Goal: Information Seeking & Learning: Check status

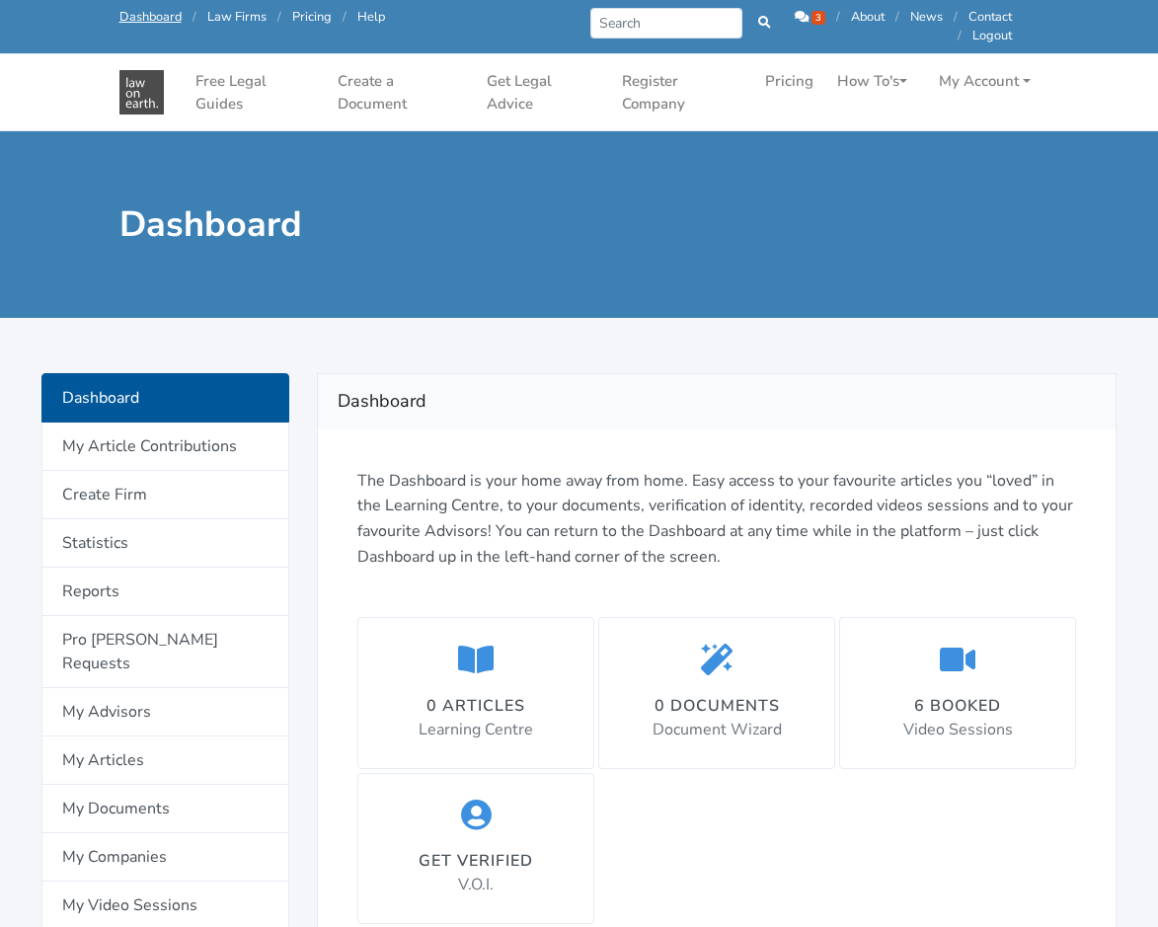
click at [814, 16] on span "3" at bounding box center [819, 18] width 14 height 14
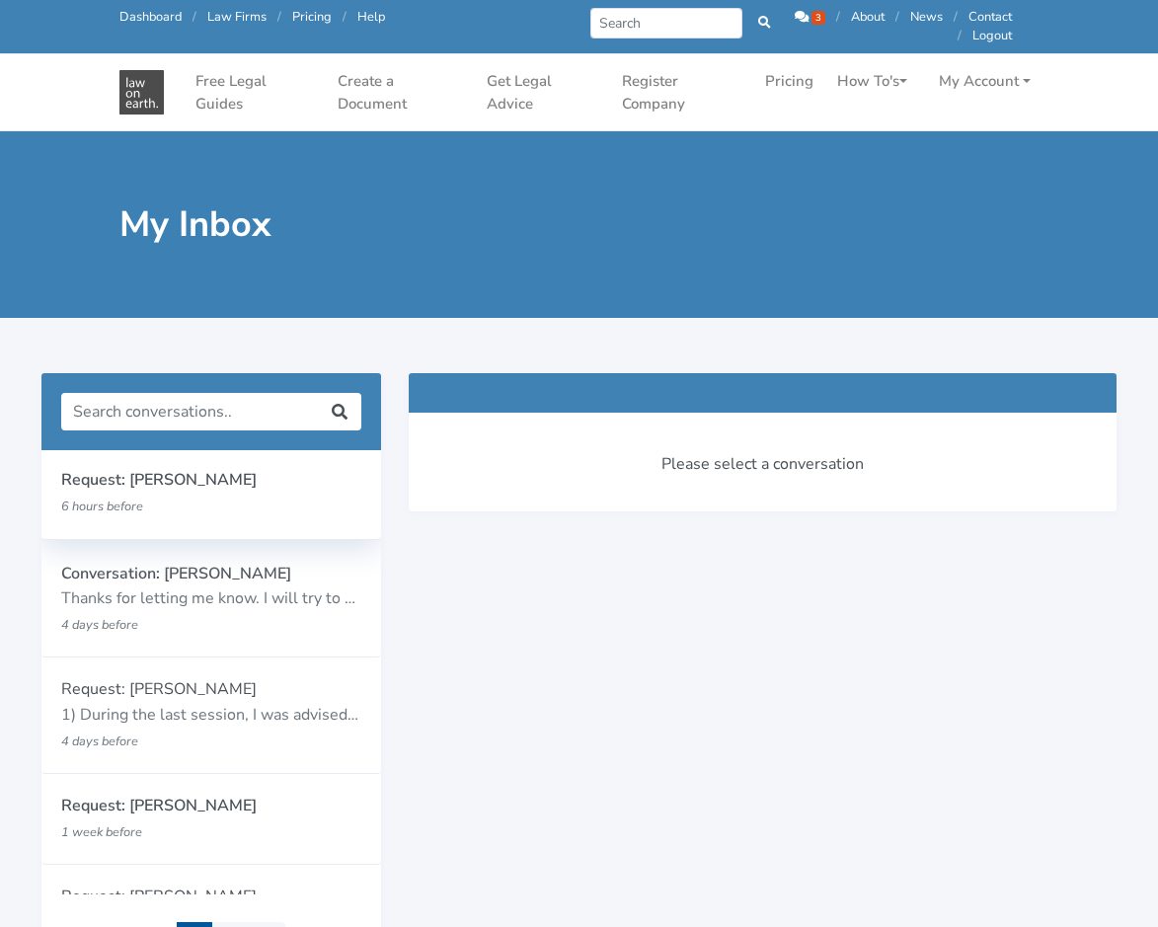
click at [193, 500] on p "6 hours before" at bounding box center [184, 507] width 246 height 26
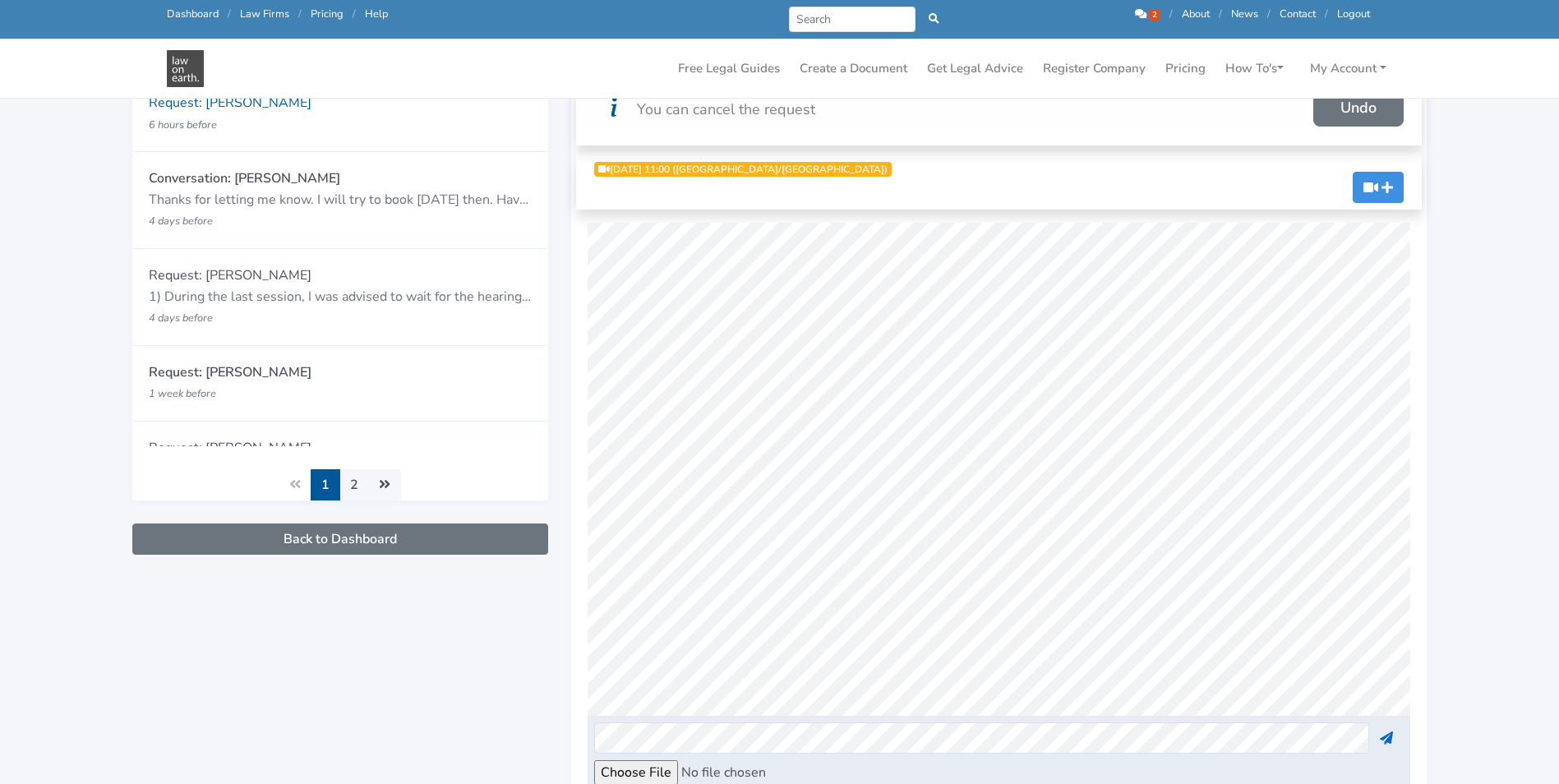
scroll to position [82, 0]
